Goal: Transaction & Acquisition: Purchase product/service

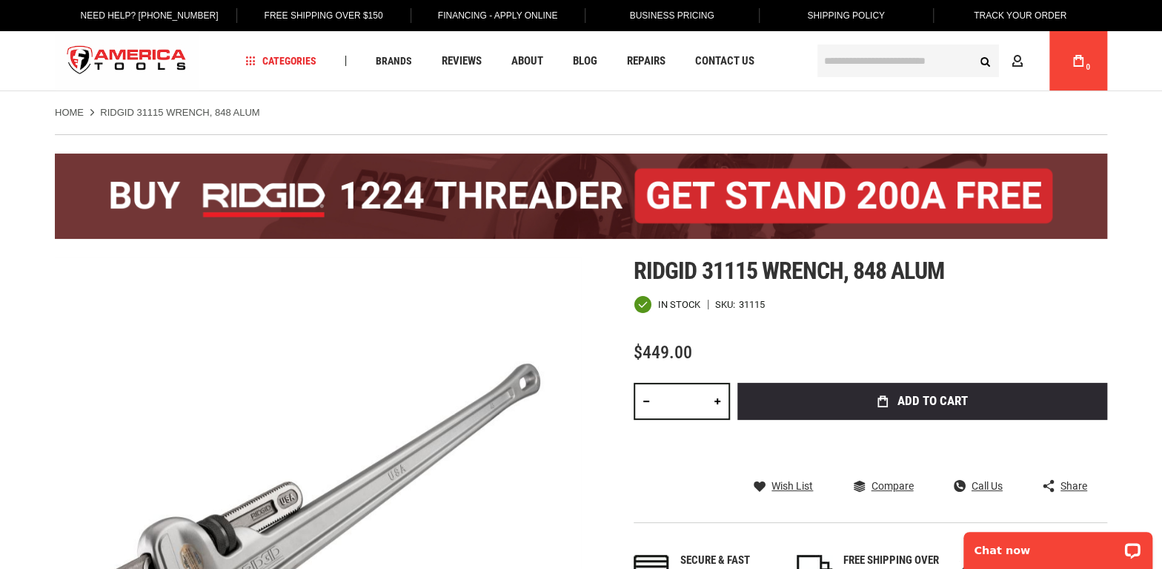
click at [867, 56] on input "text" at bounding box center [909, 60] width 182 height 33
paste input "*****"
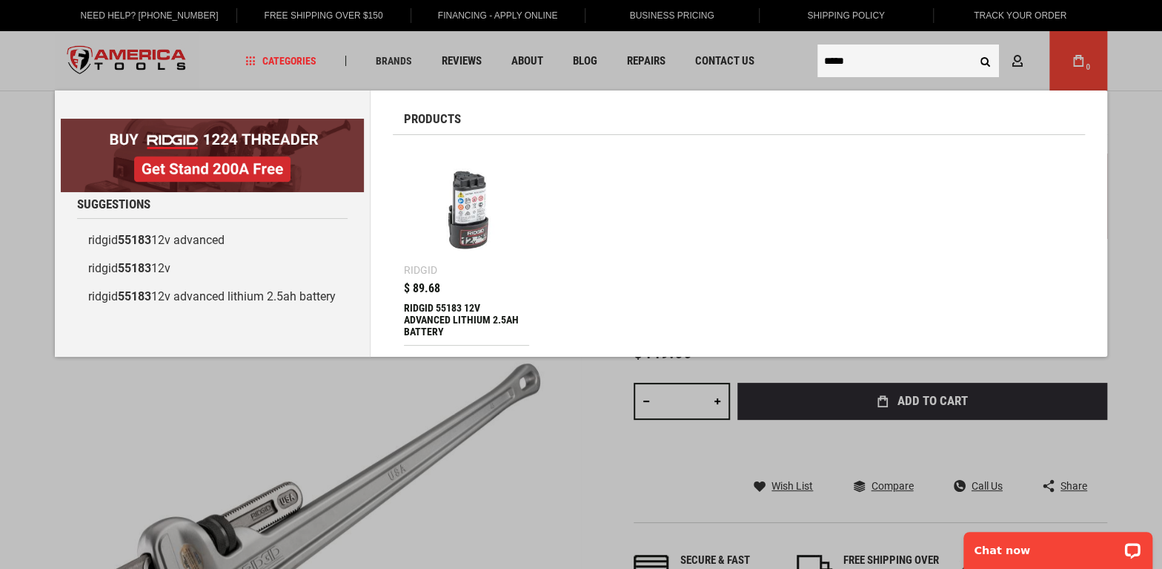
type input "*****"
click at [493, 217] on img at bounding box center [466, 208] width 110 height 110
